Goal: Task Accomplishment & Management: Use online tool/utility

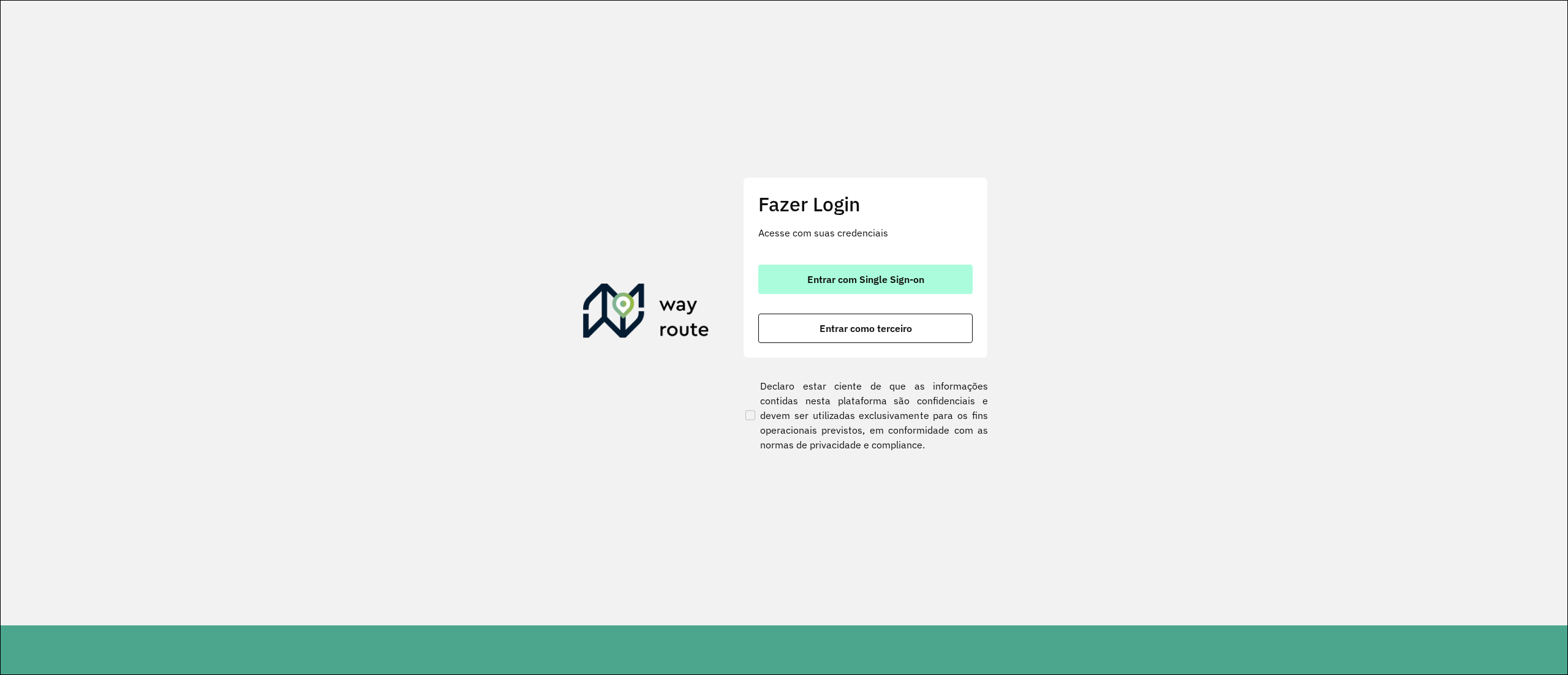
click at [866, 269] on button "Entrar com Single Sign-on" at bounding box center [865, 279] width 214 height 29
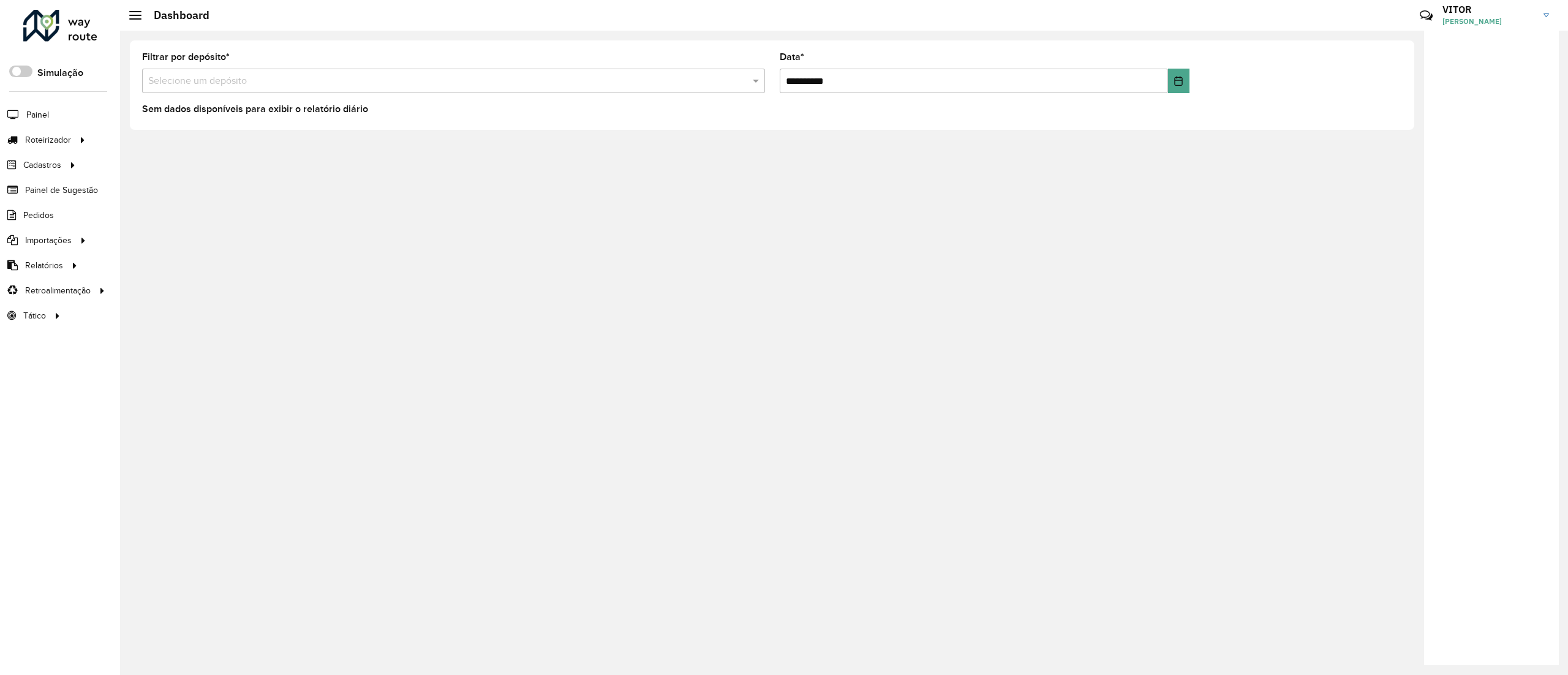
click at [25, 26] on div at bounding box center [60, 25] width 74 height 32
